Goal: Check status: Check status

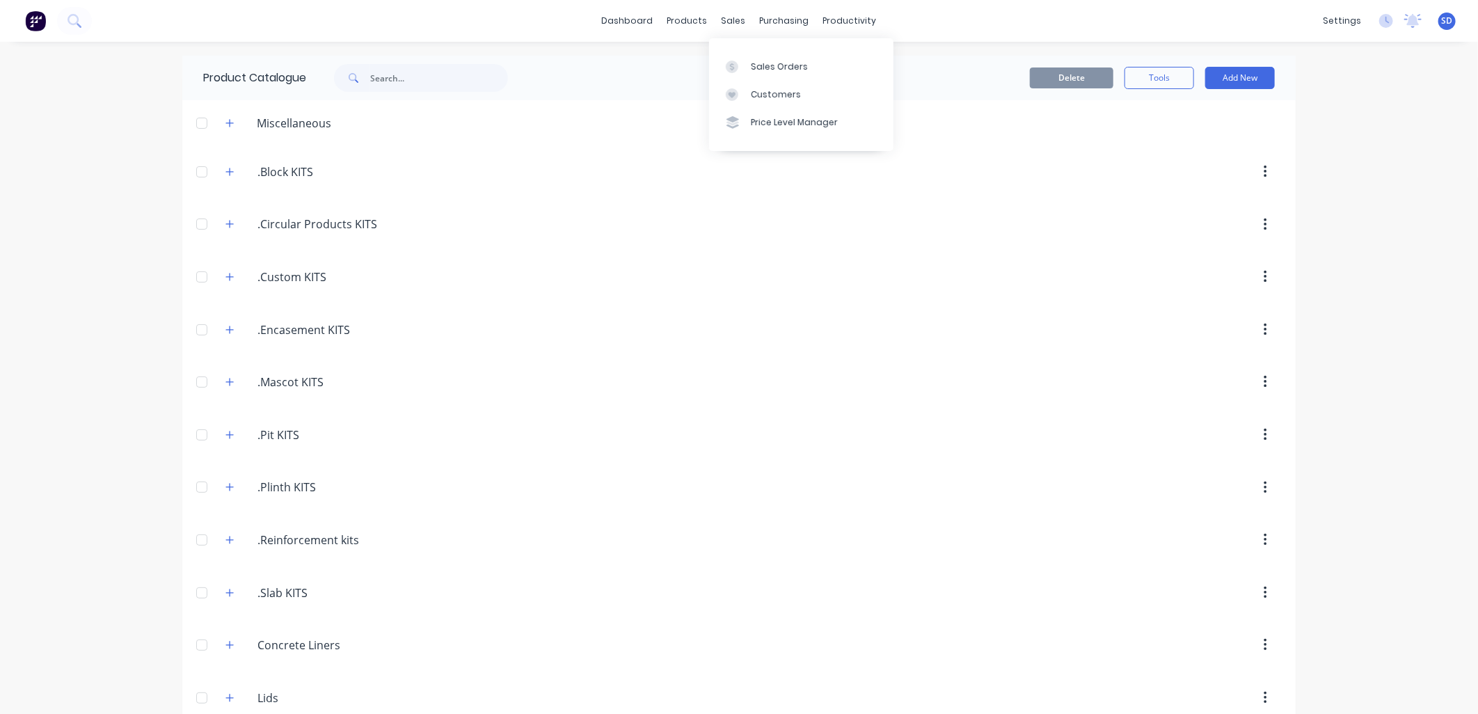
click at [722, 23] on div "sales" at bounding box center [734, 20] width 38 height 21
click at [761, 67] on div "Sales Orders" at bounding box center [779, 67] width 57 height 13
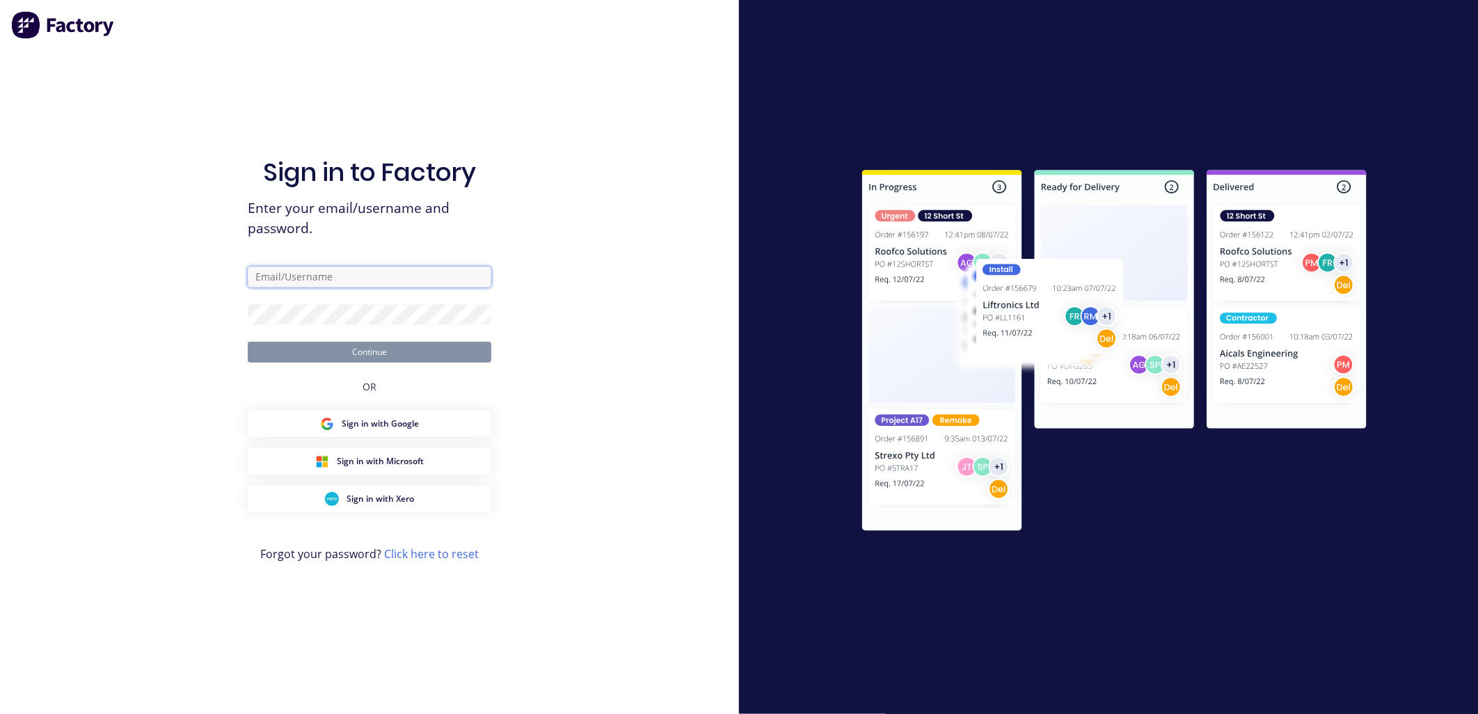
type input "[PERSON_NAME][EMAIL_ADDRESS][DOMAIN_NAME]"
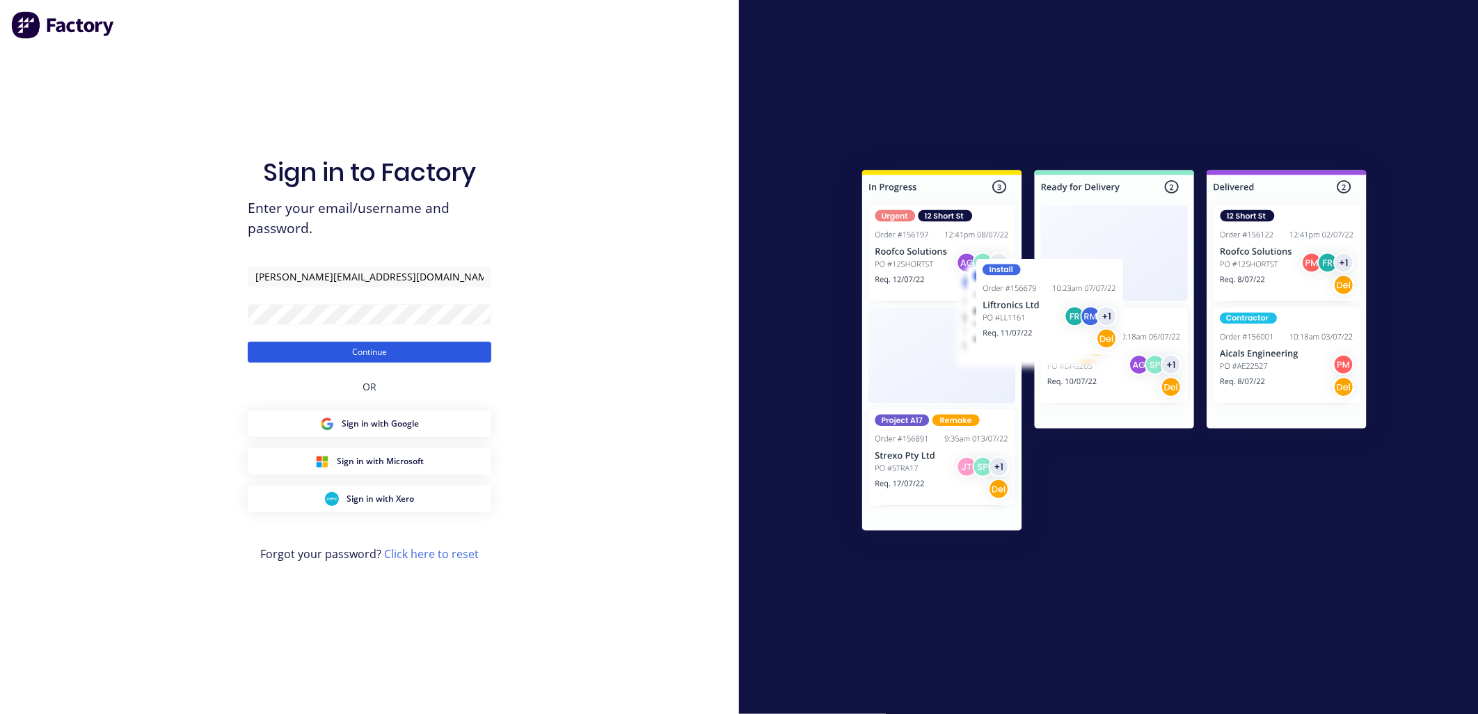
click at [408, 352] on button "Continue" at bounding box center [370, 352] width 244 height 21
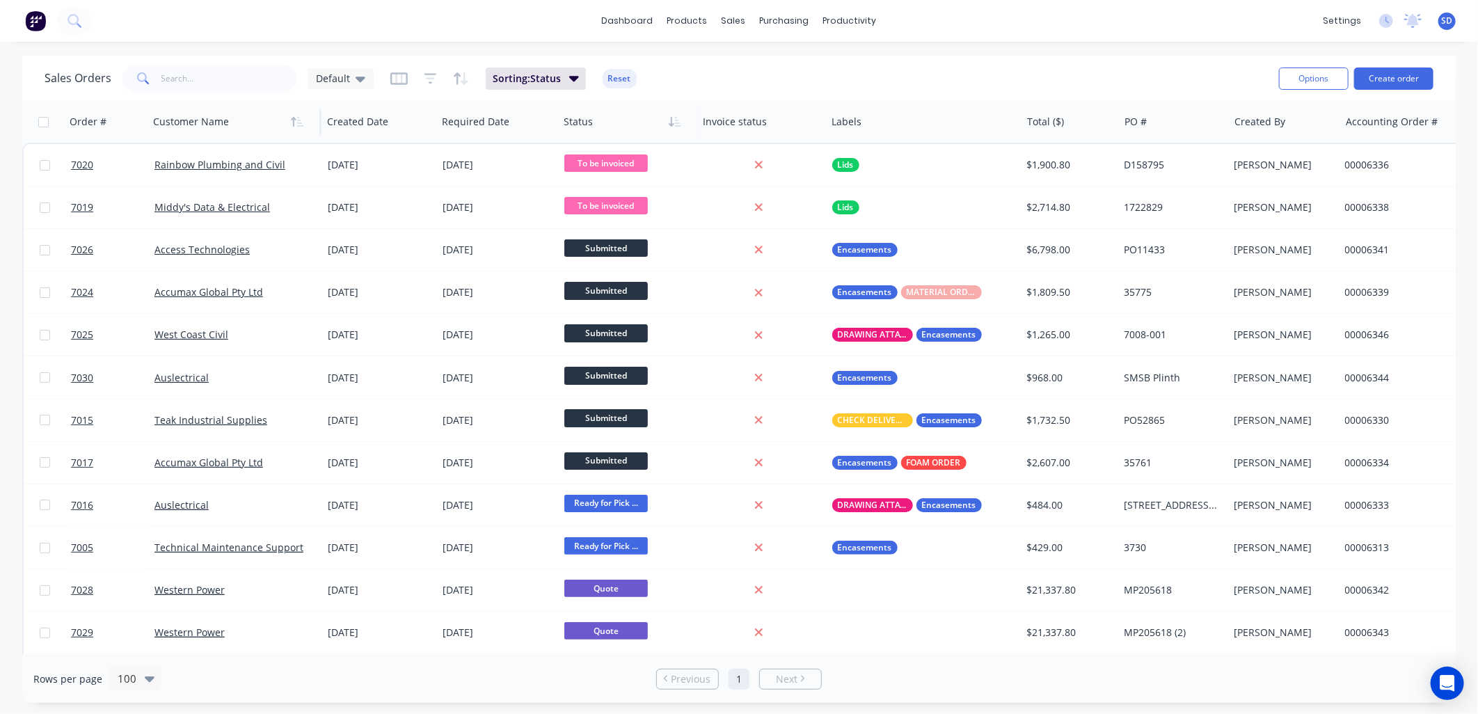
click at [249, 126] on div at bounding box center [230, 122] width 155 height 28
click at [297, 120] on icon "button" at bounding box center [300, 122] width 6 height 10
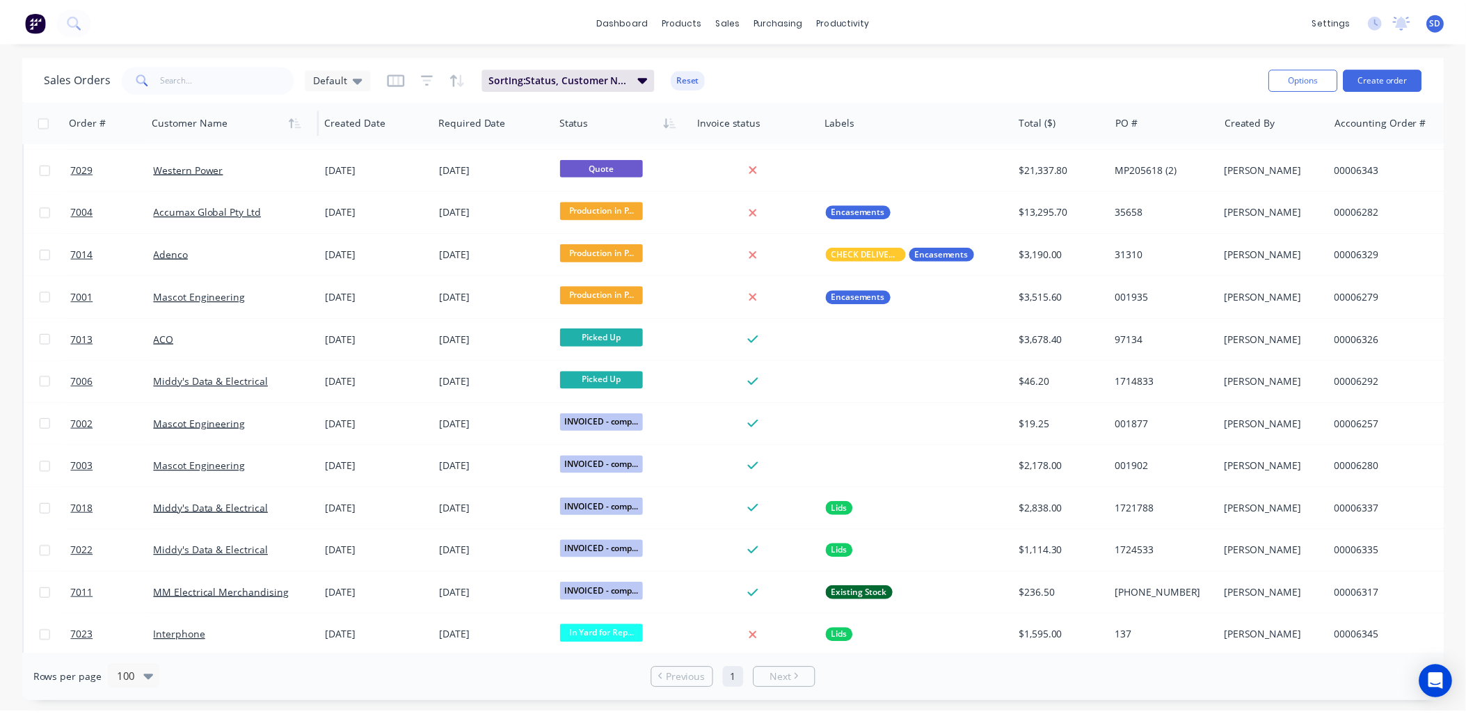
scroll to position [812, 0]
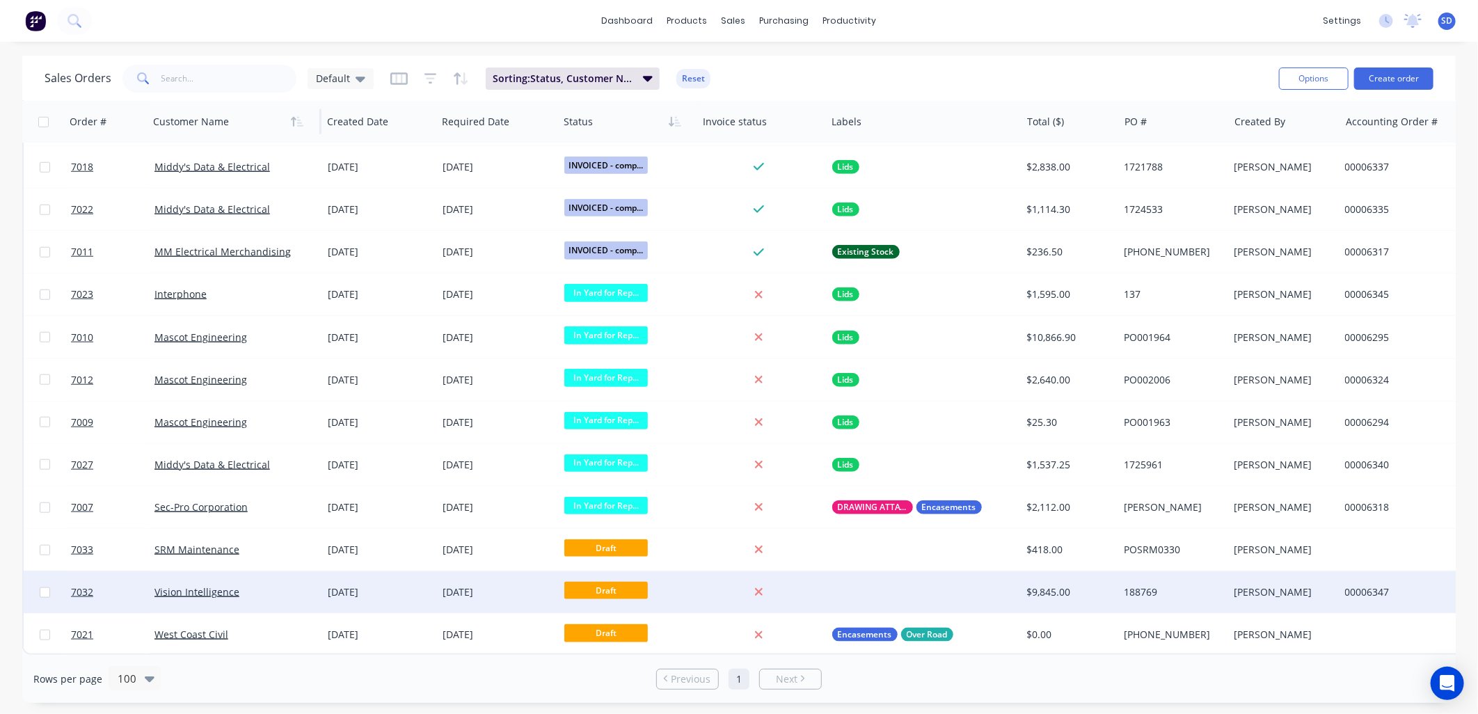
click at [247, 589] on div "Vision Intelligence" at bounding box center [232, 592] width 155 height 14
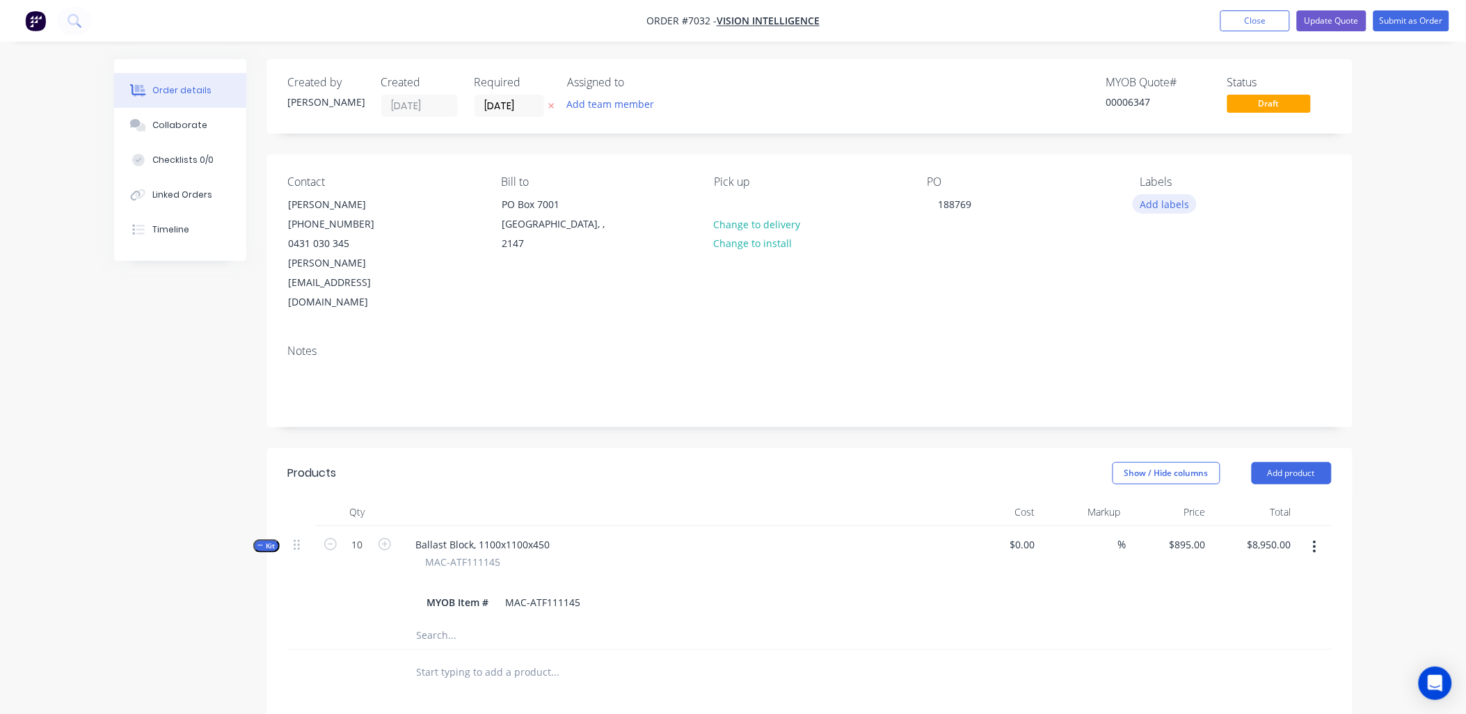
click at [1161, 207] on button "Add labels" at bounding box center [1165, 203] width 64 height 19
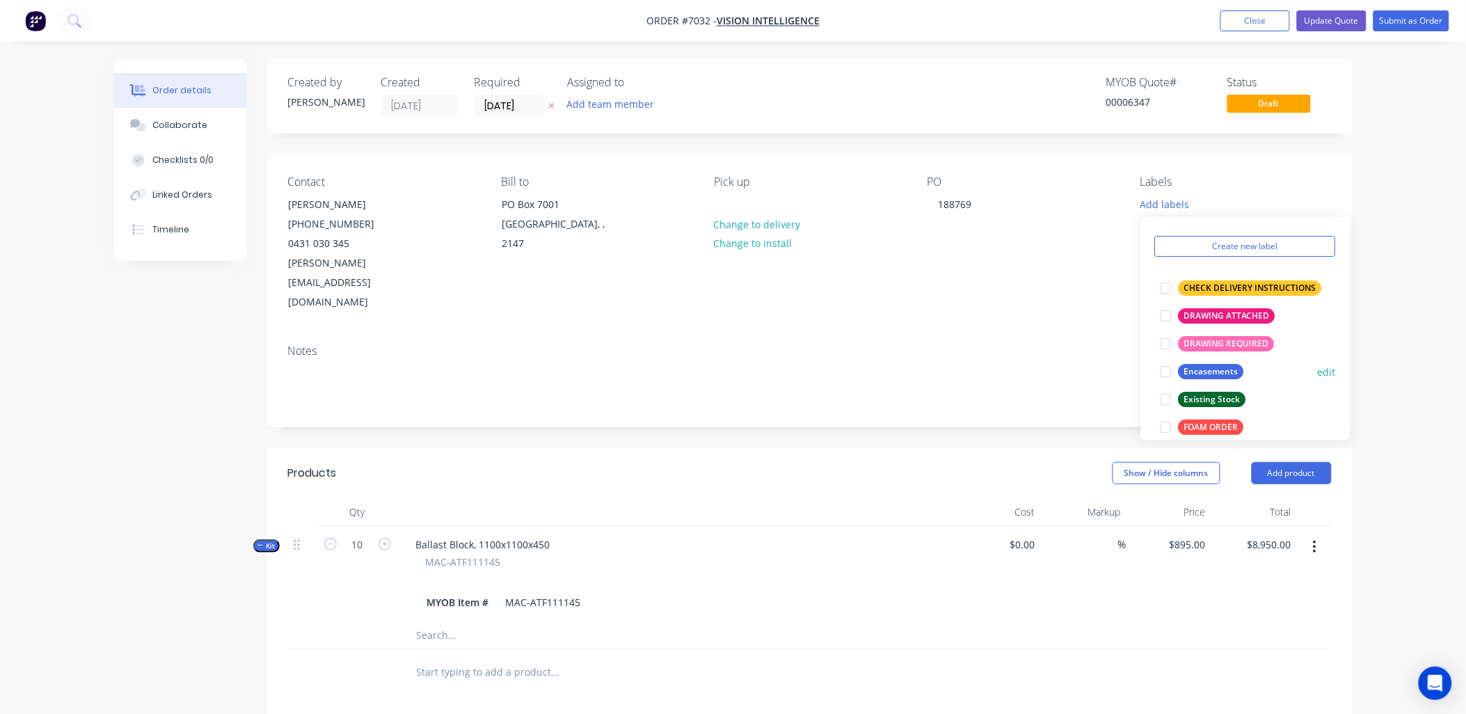
scroll to position [77, 0]
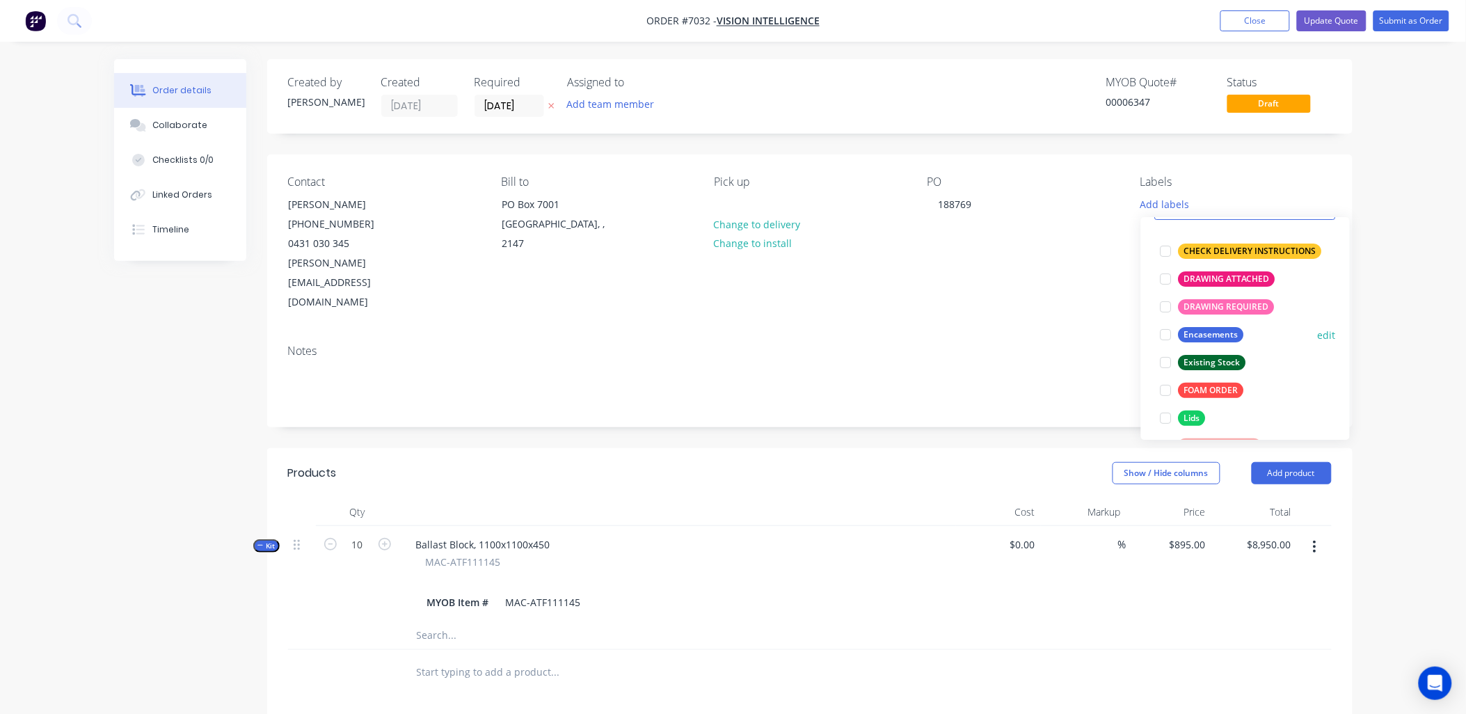
click at [1163, 336] on div at bounding box center [1167, 335] width 28 height 28
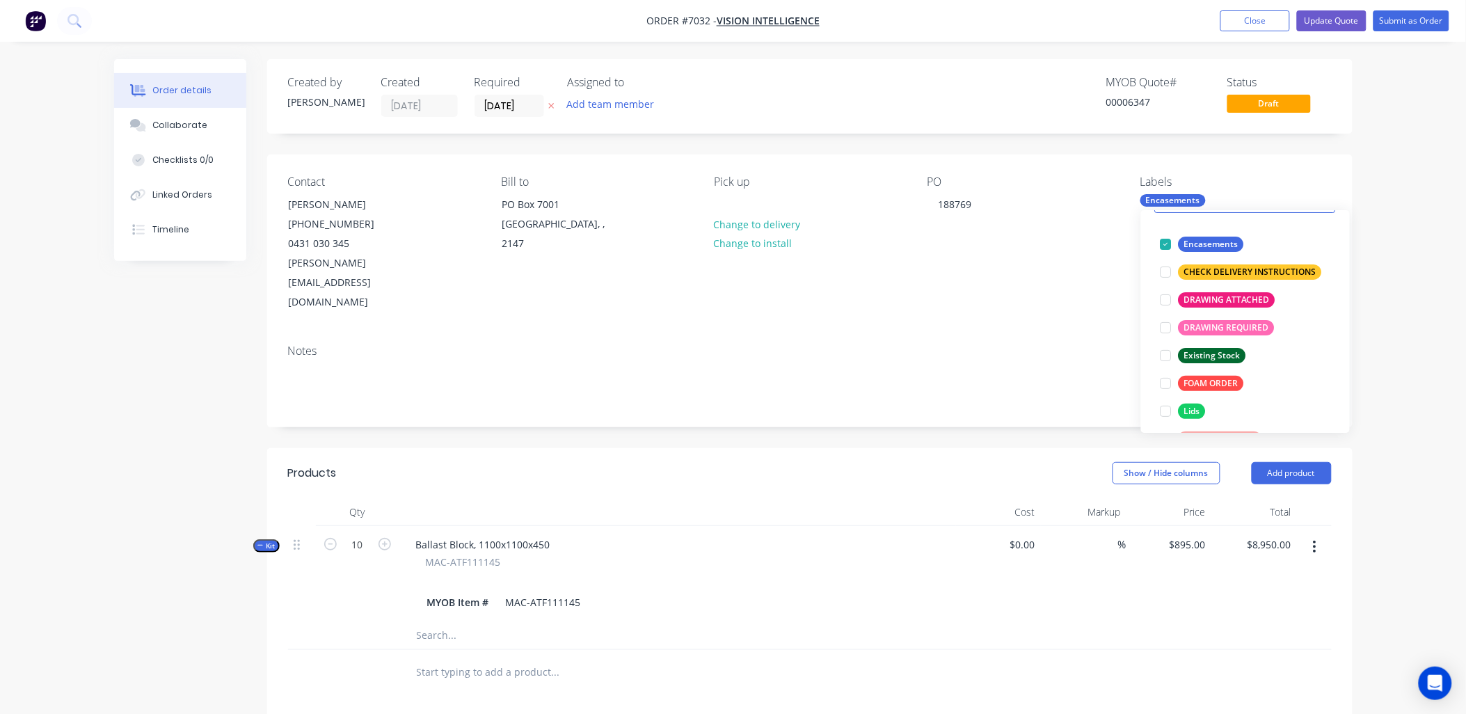
click at [1393, 255] on div "Order details Collaborate Checklists 0/0 Linked Orders Timeline Order details C…" at bounding box center [733, 525] width 1466 height 1050
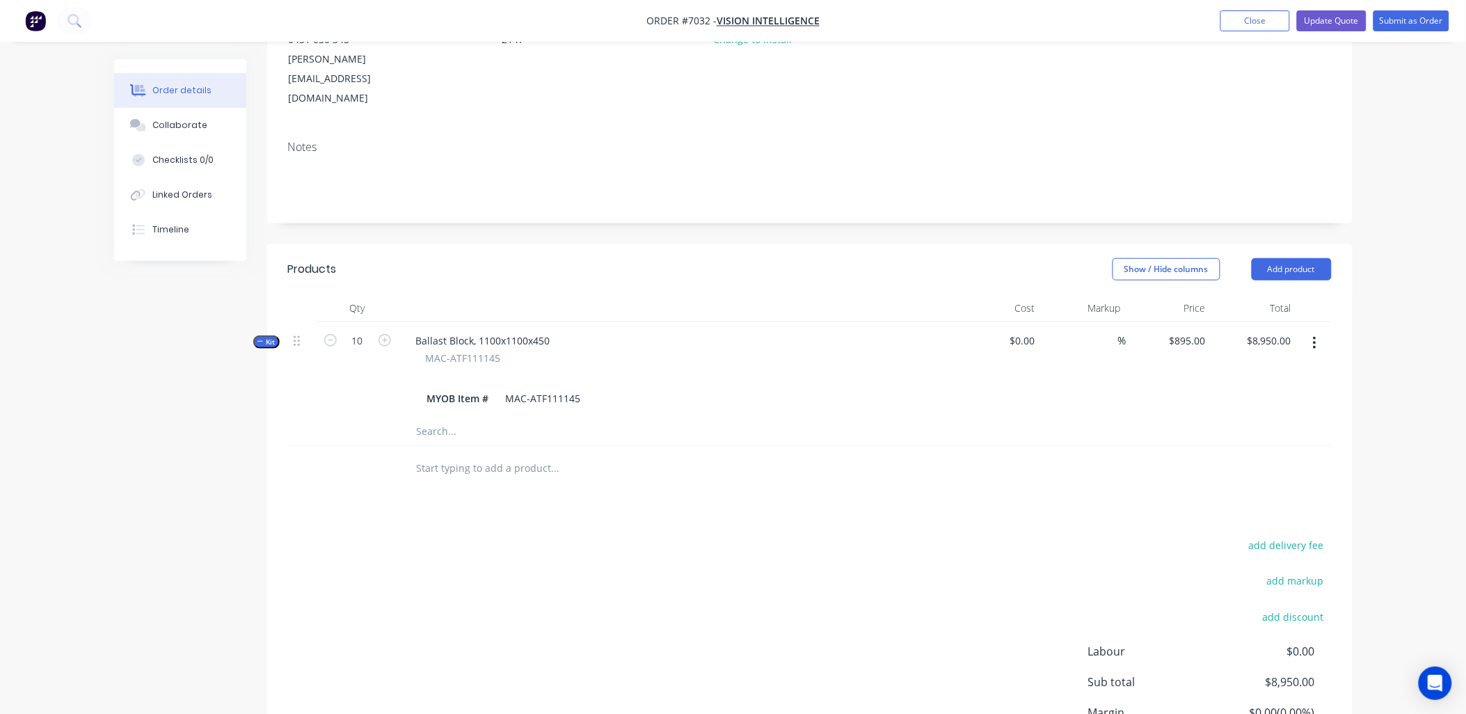
scroll to position [0, 0]
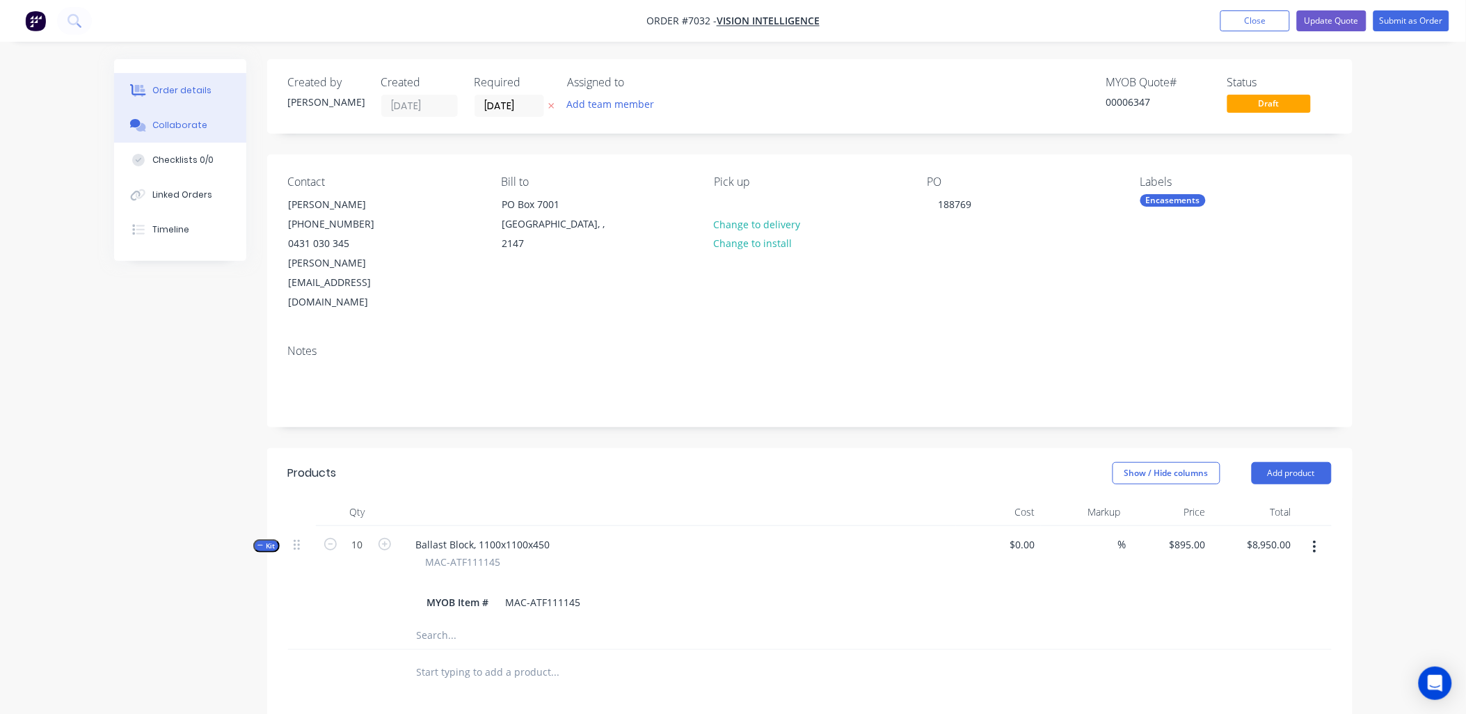
click at [182, 128] on div "Collaborate" at bounding box center [179, 125] width 55 height 13
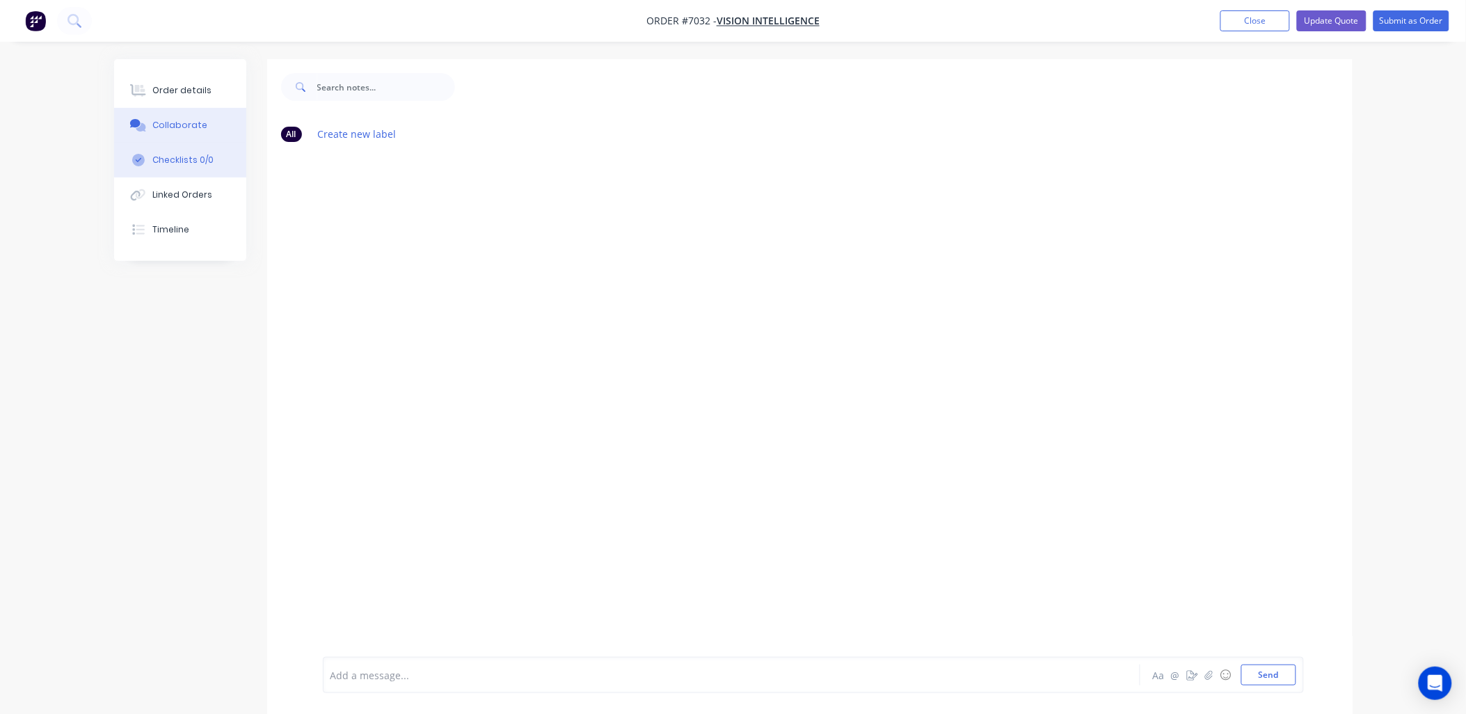
click at [182, 159] on div "Checklists 0/0" at bounding box center [182, 160] width 61 height 13
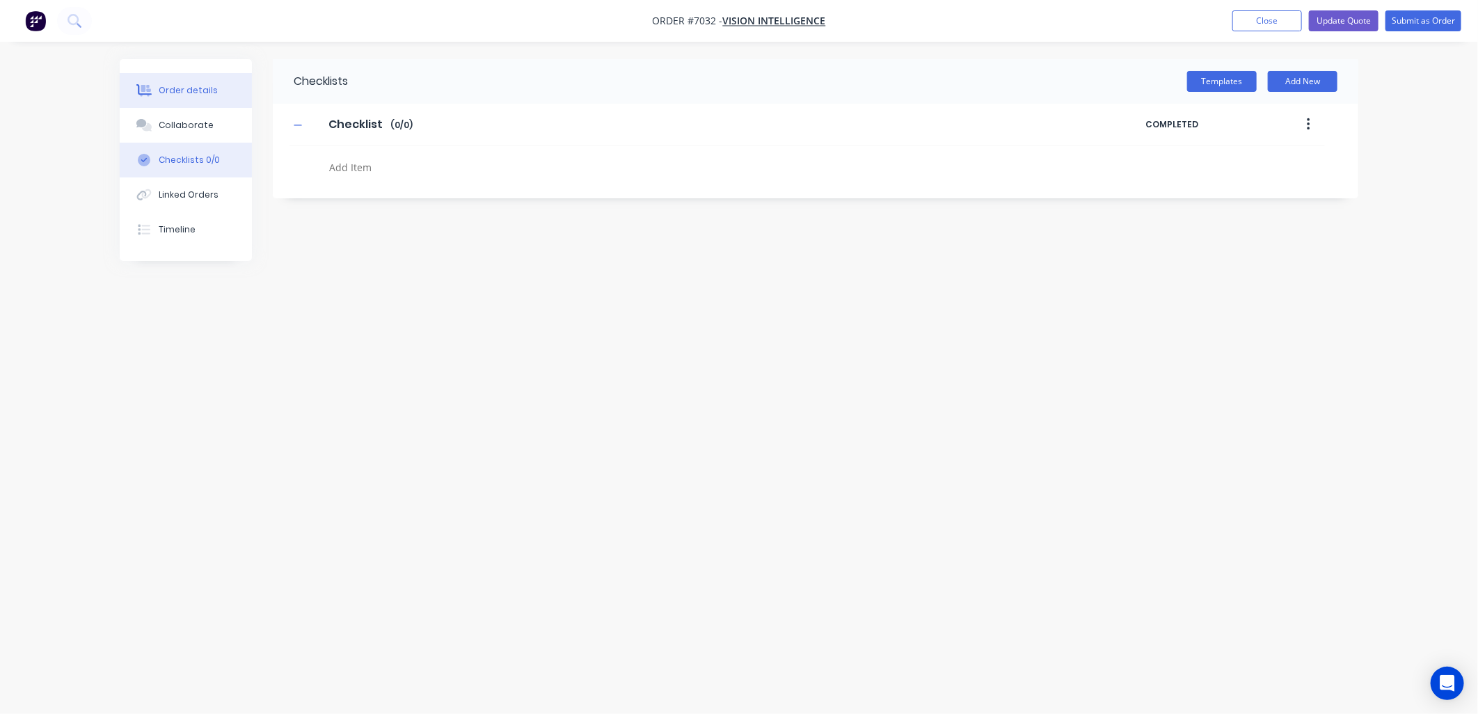
click at [181, 100] on button "Order details" at bounding box center [186, 90] width 132 height 35
